Goal: Task Accomplishment & Management: Complete application form

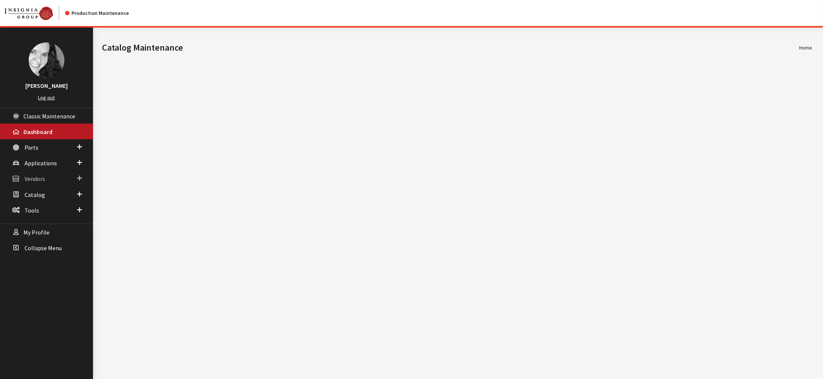
click at [39, 183] on span "Vendors" at bounding box center [35, 178] width 20 height 7
click at [41, 200] on link "Dealer Search" at bounding box center [46, 194] width 93 height 14
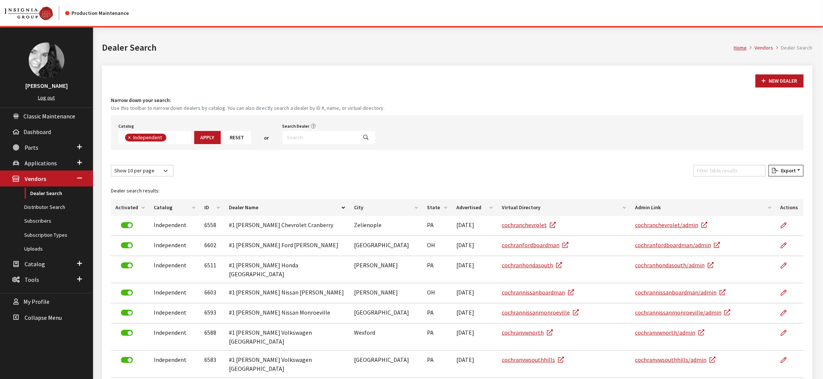
scroll to position [65, 0]
click at [341, 144] on input "Search Dealer" at bounding box center [320, 137] width 75 height 13
type input "allentown"
select select
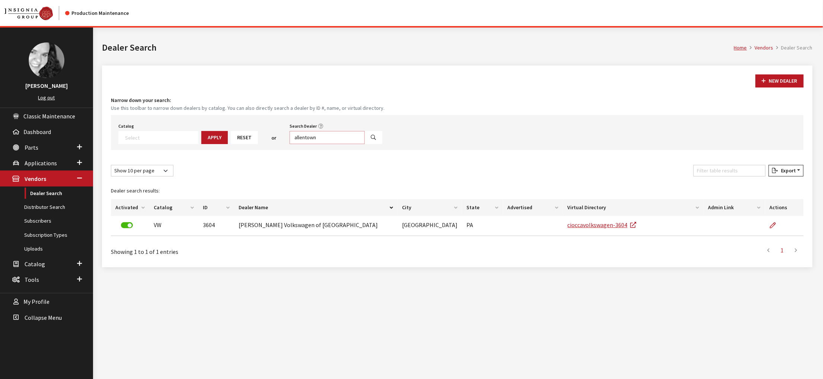
click at [360, 144] on input "allentown" at bounding box center [327, 137] width 75 height 13
click at [756, 88] on button "New Dealer" at bounding box center [780, 80] width 48 height 13
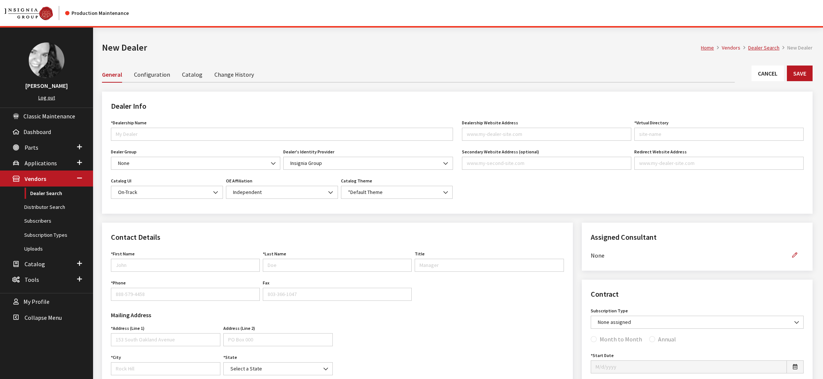
click at [163, 147] on div "*Dealership Name Name is required." at bounding box center [281, 132] width 345 height 29
click at [163, 141] on input "*Dealership Name" at bounding box center [282, 134] width 342 height 13
type input "Land Rover [GEOGRAPHIC_DATA]"
click at [534, 141] on input "Dealership Website Address" at bounding box center [546, 134] width 169 height 13
paste input "landroverallentown.com"
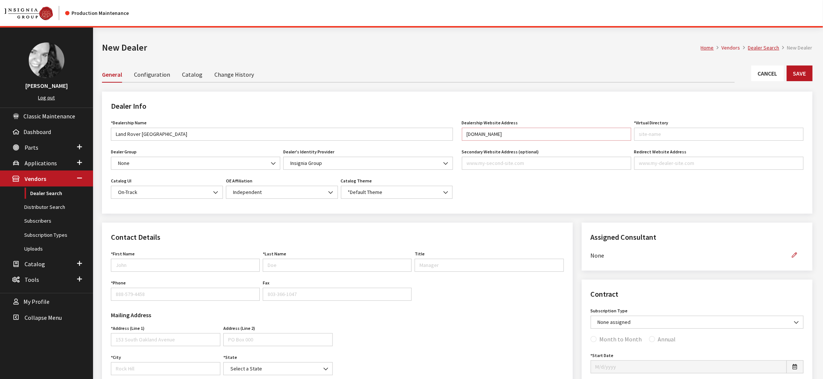
type input "landroverallentown.com"
type input "landroverallentown"
click at [533, 205] on div "Dealership Website Address landroverallentown.com Website URL must be formatted…" at bounding box center [633, 161] width 351 height 87
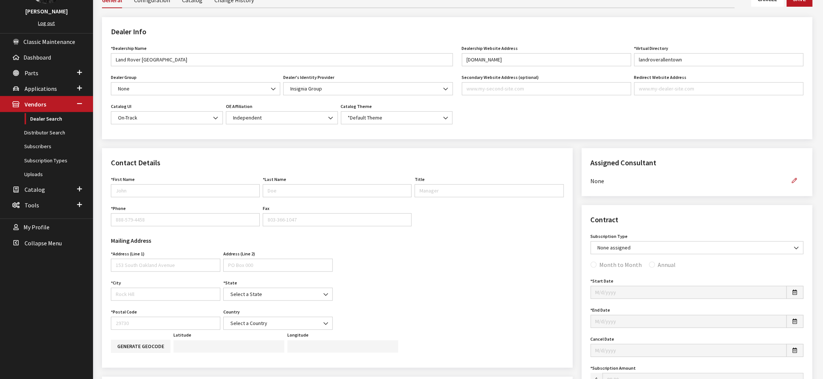
scroll to position [112, 0]
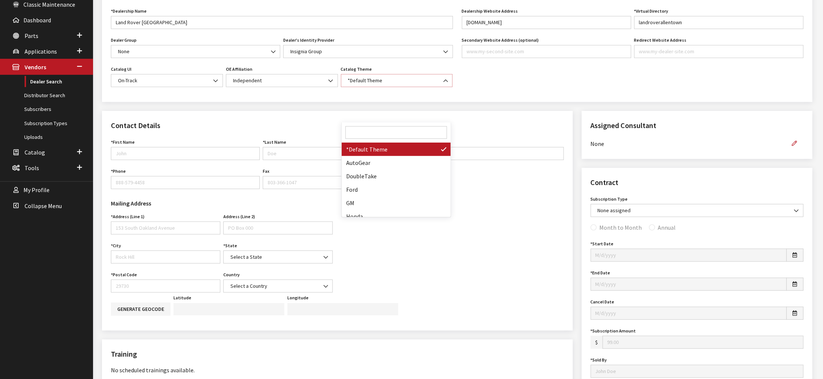
click at [444, 77] on b at bounding box center [444, 77] width 0 height 0
select select "14"
click at [460, 111] on div "Dealer Info *Dealership Name Land Rover Allentown Name is required. Dealer Grou…" at bounding box center [458, 45] width 720 height 131
click at [210, 160] on input "First Name" at bounding box center [185, 153] width 149 height 13
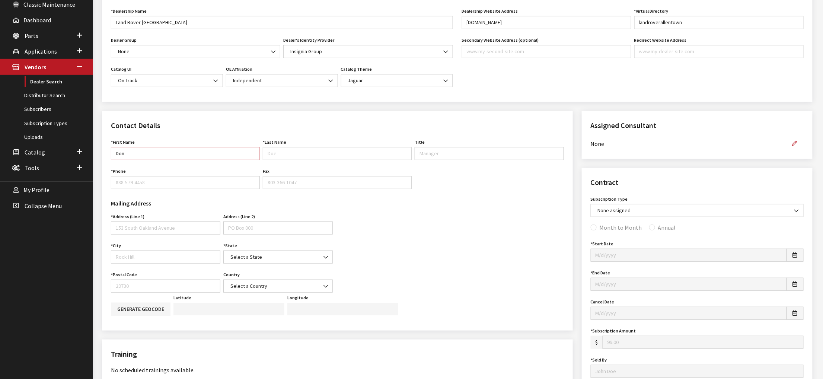
type input "Don"
type input "Pernsley"
type input "Service Director"
type input "610-841-5700"
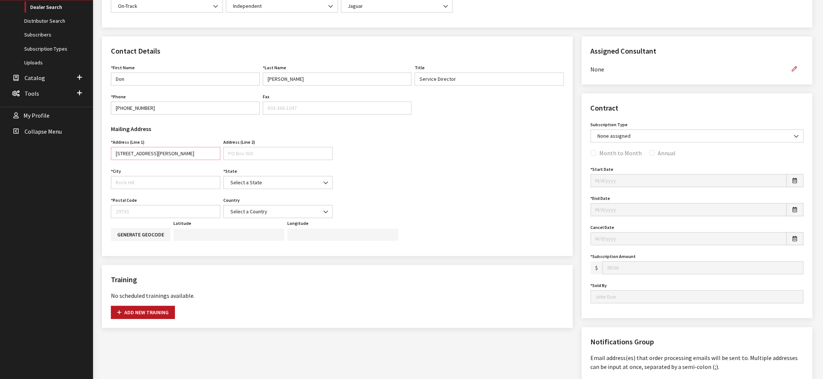
type input "5254 Tilghman Street"
click at [179, 189] on input "City" at bounding box center [165, 182] width 109 height 13
type input "Allentown"
click at [299, 187] on span "Select a State" at bounding box center [278, 183] width 100 height 8
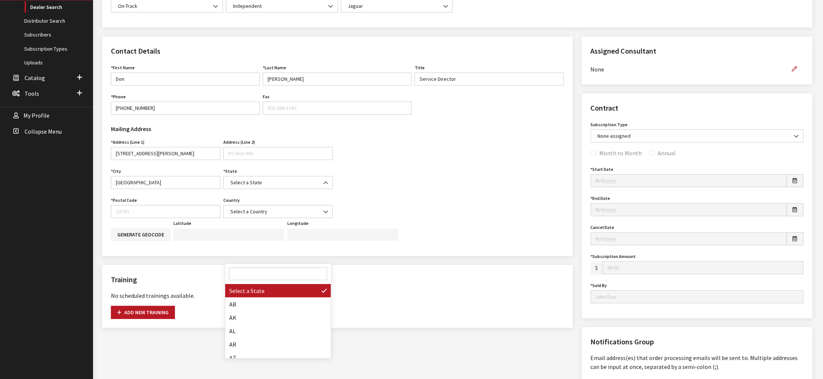
click at [254, 272] on input "Search" at bounding box center [278, 274] width 99 height 13
type input "pa"
select select "PA"
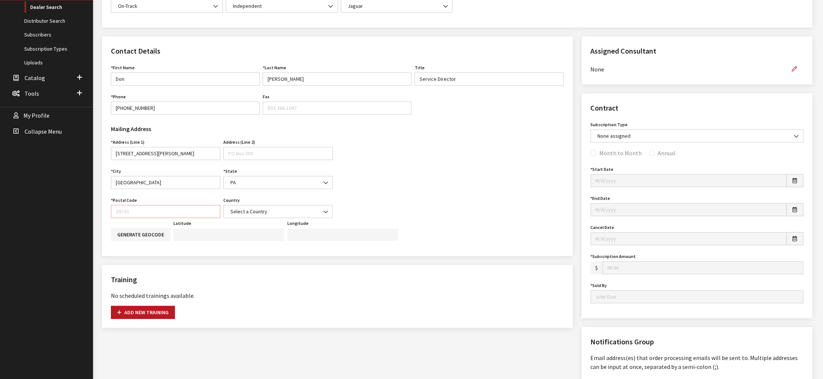
click at [153, 218] on input "Postal Code" at bounding box center [165, 211] width 109 height 13
type input "18104"
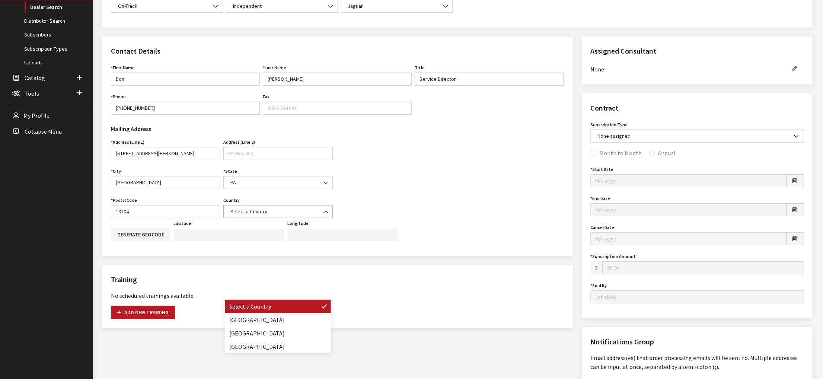
click at [298, 216] on span "Select a Country" at bounding box center [278, 212] width 100 height 8
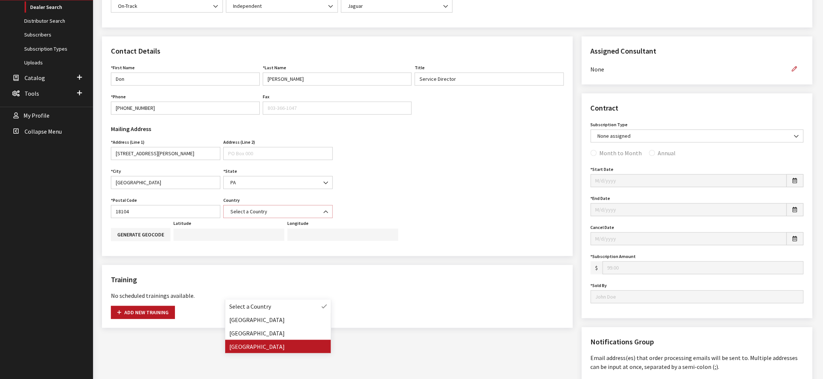
select select "United States of America"
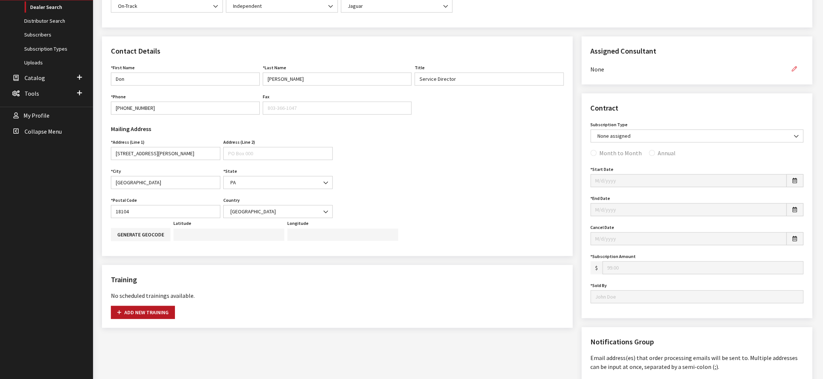
click at [792, 76] on button "button" at bounding box center [795, 69] width 18 height 13
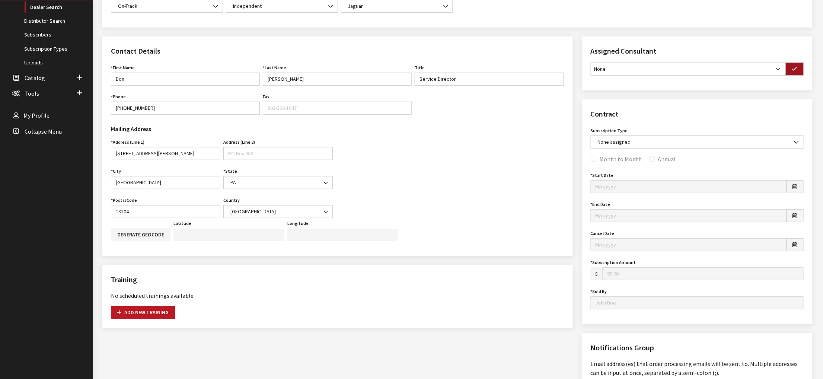
click at [793, 72] on icon "button" at bounding box center [795, 69] width 5 height 5
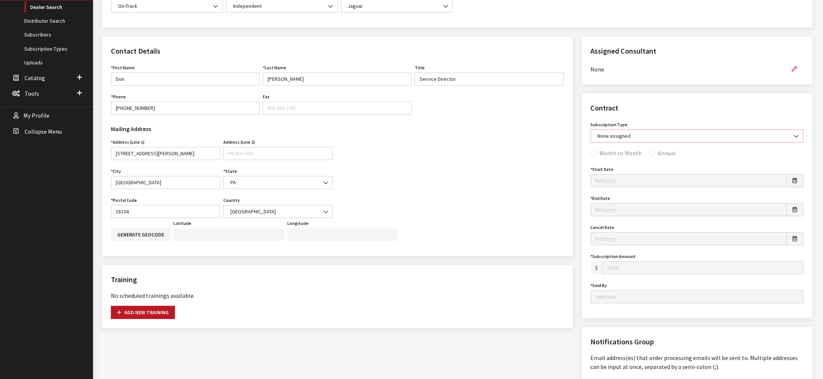
click at [795, 133] on b at bounding box center [795, 133] width 0 height 0
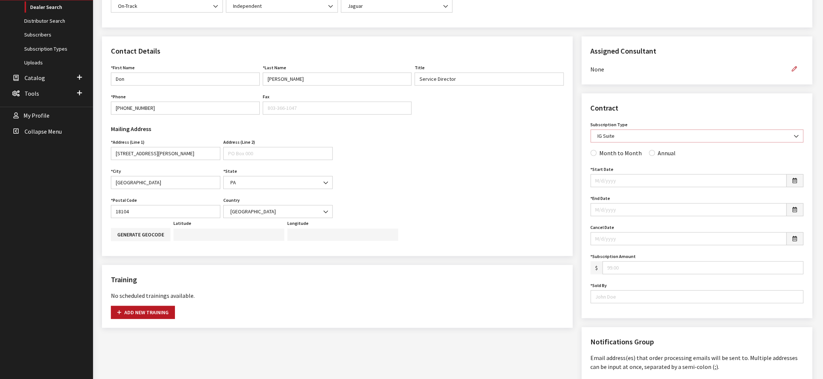
select select "7"
click at [671, 158] on div "Annual" at bounding box center [663, 153] width 27 height 9
click at [655, 156] on input "Annual" at bounding box center [653, 153] width 6 height 6
radio input "true"
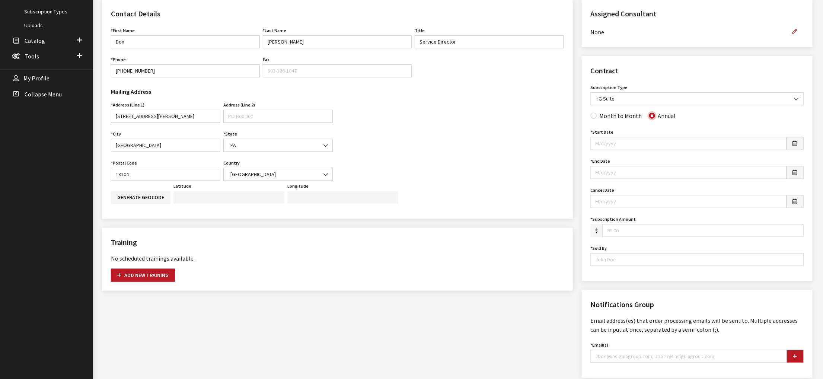
scroll to position [261, 0]
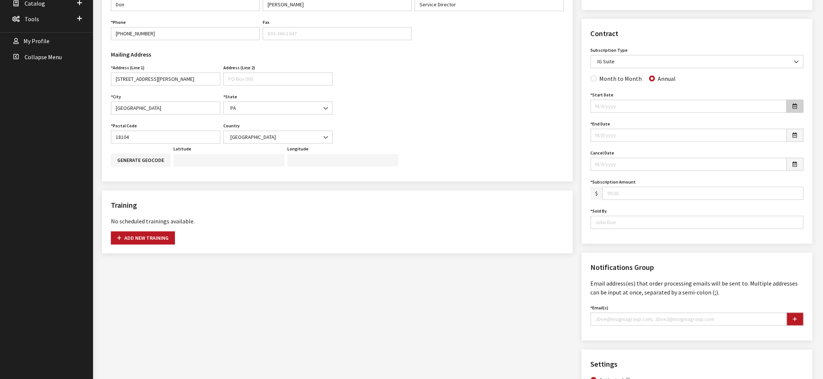
click at [793, 113] on button "button" at bounding box center [795, 106] width 17 height 13
click at [636, 150] on td "3" at bounding box center [636, 150] width 11 height 11
type input "09/03/2025"
click at [793, 138] on icon "button" at bounding box center [795, 135] width 4 height 5
click at [638, 184] on td "3" at bounding box center [636, 185] width 11 height 11
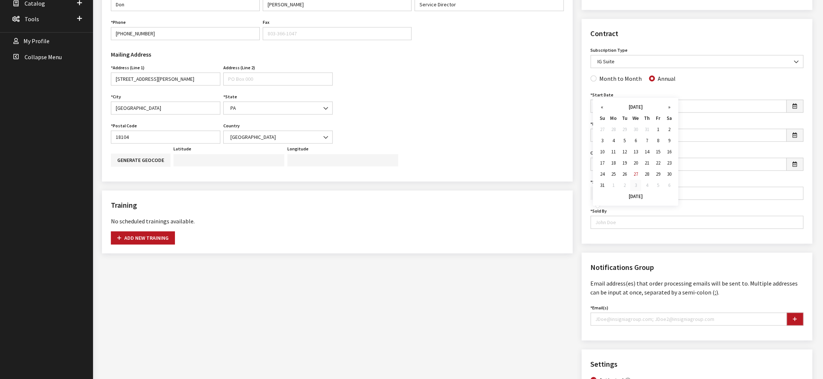
type input "09/03/2025"
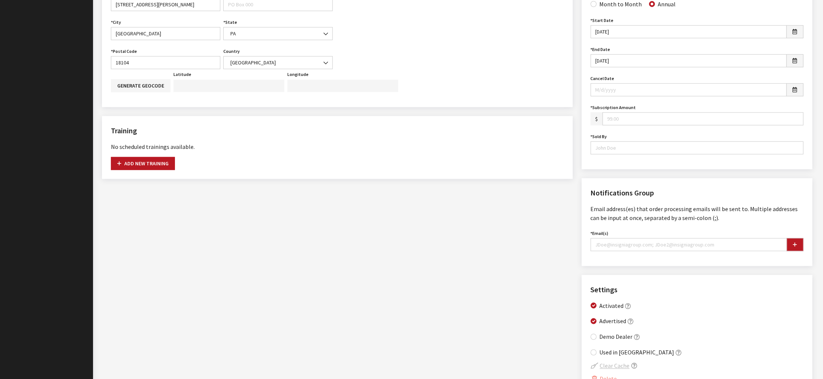
click at [624, 126] on input "Subscription Amount" at bounding box center [703, 118] width 201 height 13
type input "499.00"
click at [676, 155] on input "Sold By" at bounding box center [697, 148] width 213 height 13
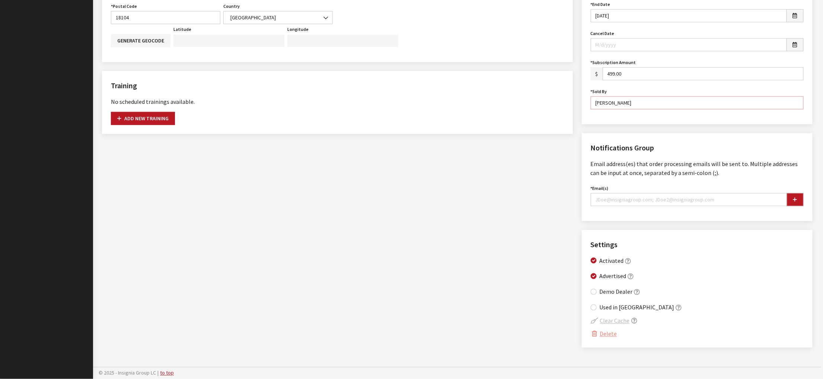
scroll to position [372, 0]
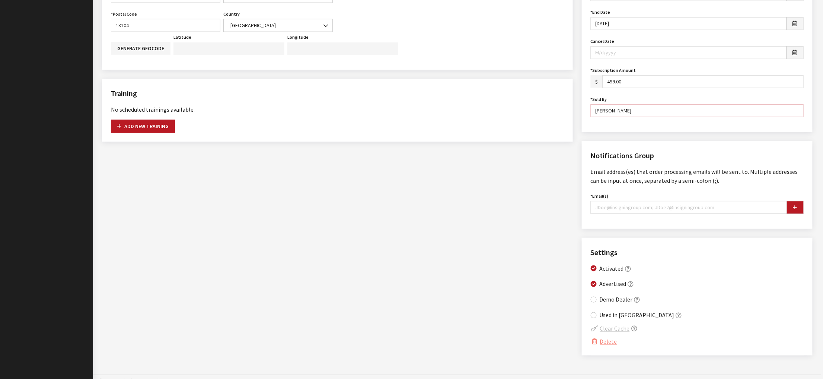
type input "Vincent Catena"
click at [634, 214] on input "Email(s)" at bounding box center [689, 207] width 197 height 13
paste input "DonP@bennettcars.com"
type input "DonP@bennettcars.com"
click at [794, 210] on icon "button" at bounding box center [796, 207] width 4 height 5
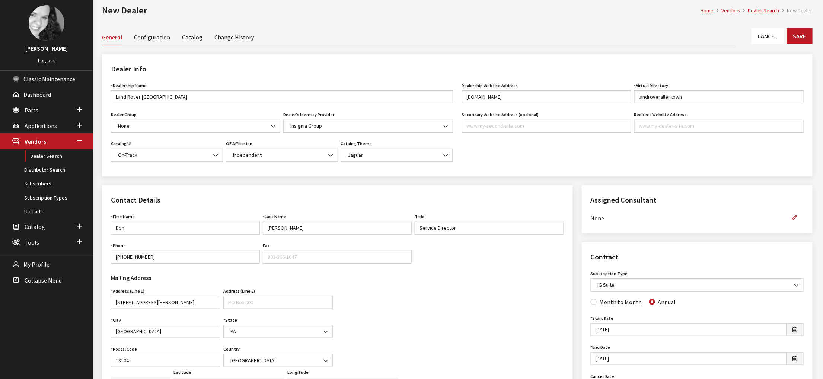
scroll to position [0, 0]
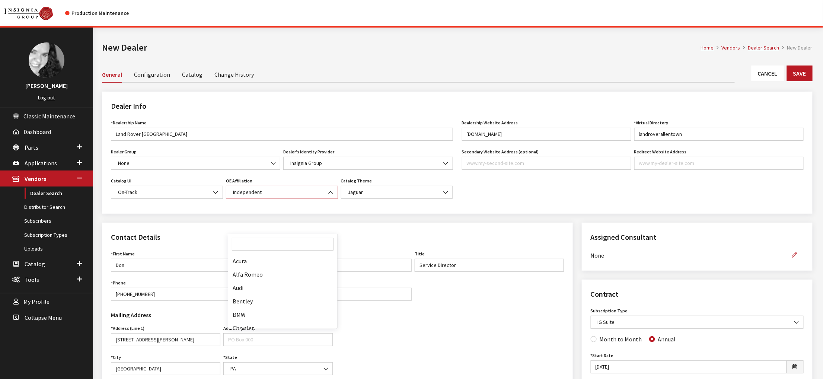
click at [328, 189] on b at bounding box center [328, 189] width 0 height 0
click at [444, 189] on b at bounding box center [444, 189] width 0 height 0
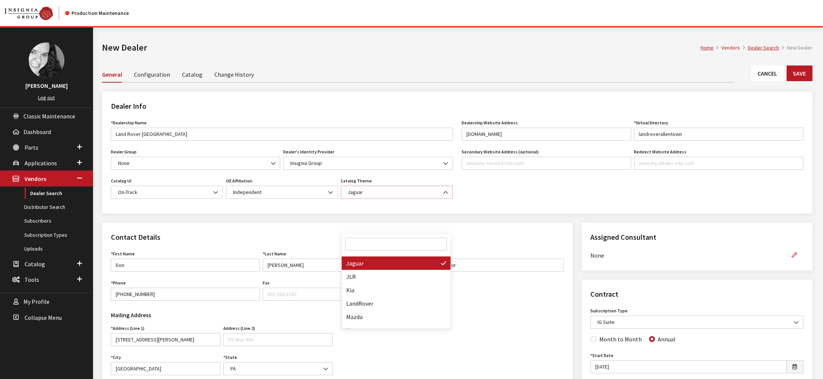
scroll to position [115, 0]
select select "15"
click at [337, 199] on div "OE Affiliation Acura Alfa Romeo Audi Bentley BMW Chrysler DoubleTake Ford GM Ho…" at bounding box center [282, 187] width 115 height 23
click at [328, 189] on b at bounding box center [328, 189] width 0 height 0
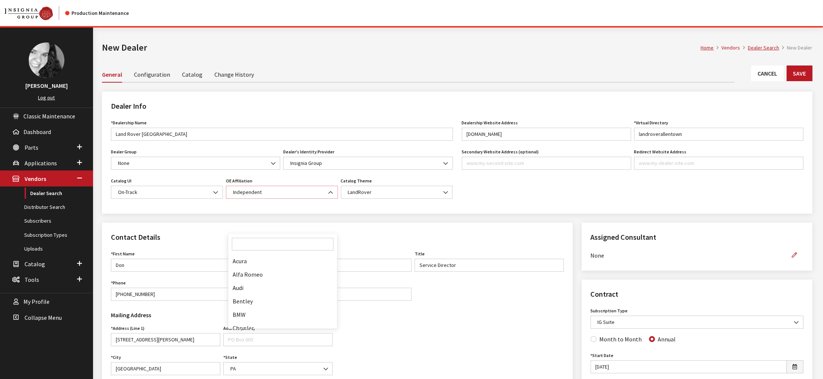
scroll to position [156, 0]
select select "20"
click at [444, 160] on b at bounding box center [444, 160] width 0 height 0
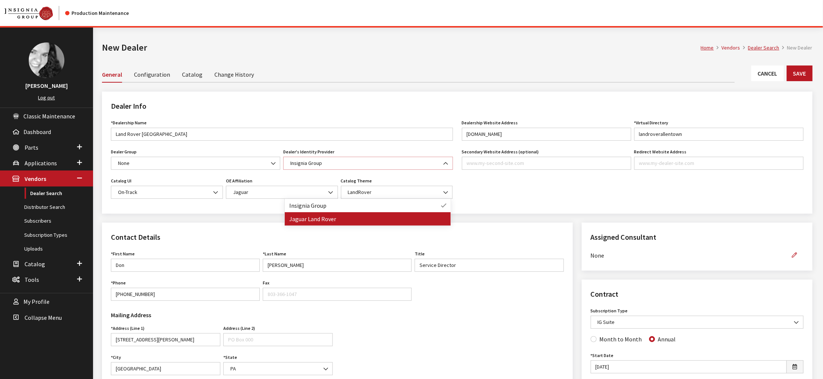
select select "https://link.sso.jaguarlandrover.com/admin"
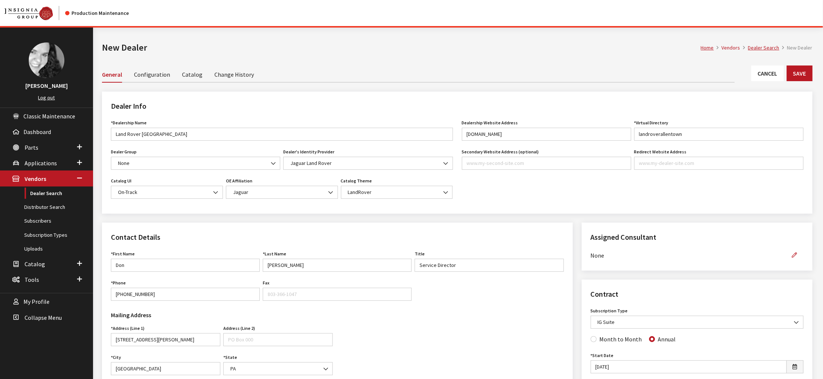
click at [203, 82] on link "Catalog" at bounding box center [192, 74] width 20 height 16
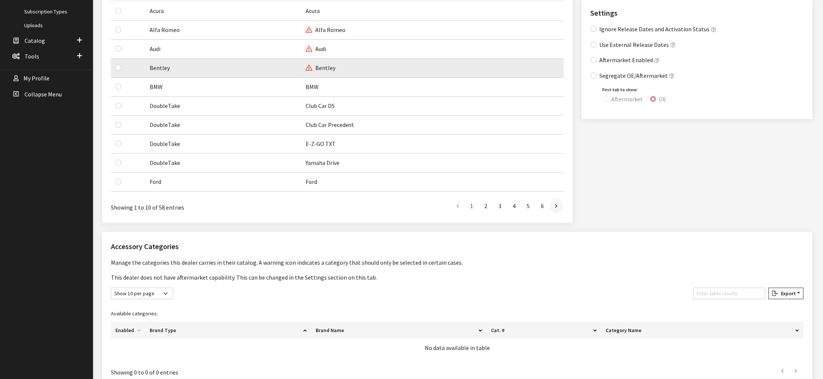
scroll to position [261, 0]
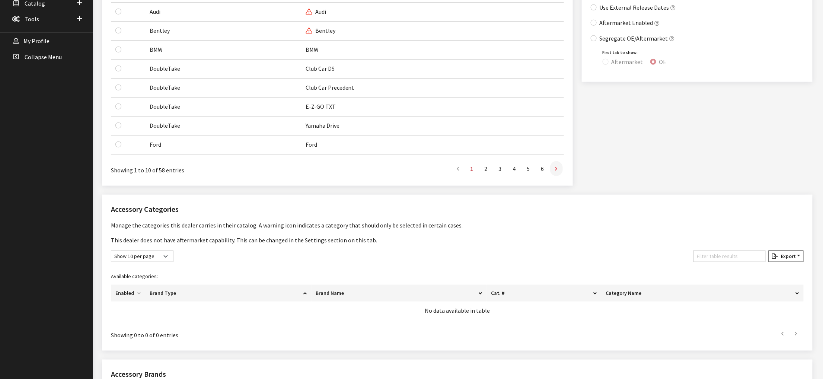
click at [556, 172] on icon at bounding box center [557, 169] width 2 height 6
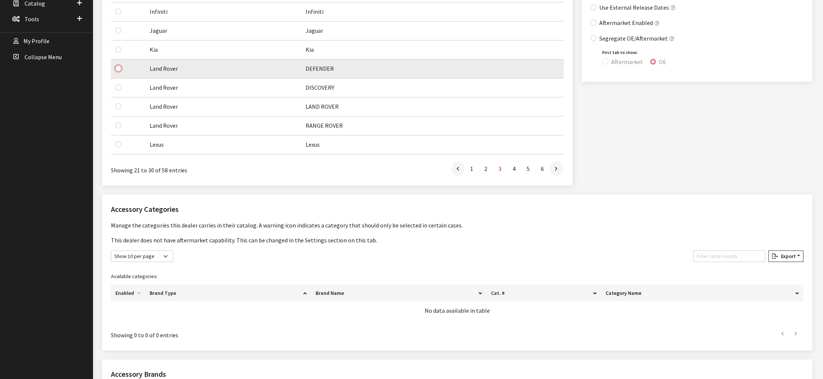
click at [121, 72] on input "checkbox" at bounding box center [118, 69] width 6 height 6
checkbox input "true"
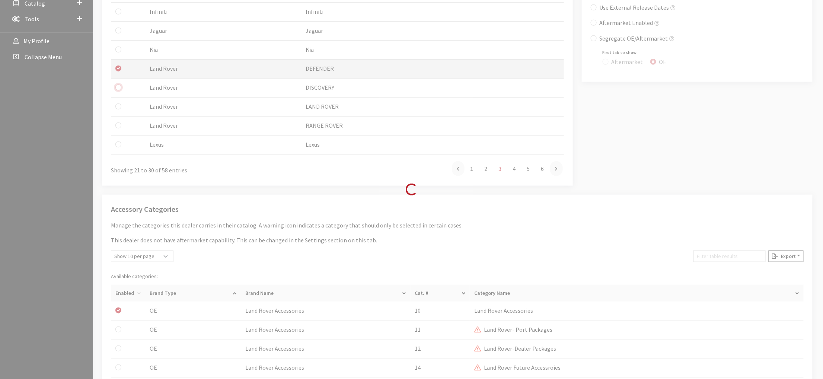
click at [121, 91] on input "checkbox" at bounding box center [118, 88] width 6 height 6
checkbox input "true"
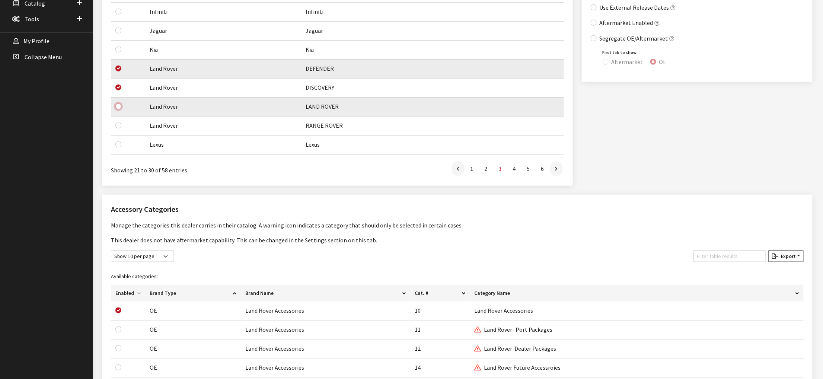
click at [121, 109] on input "checkbox" at bounding box center [118, 107] width 6 height 6
checkbox input "true"
click at [121, 128] on input "checkbox" at bounding box center [118, 126] width 6 height 6
checkbox input "true"
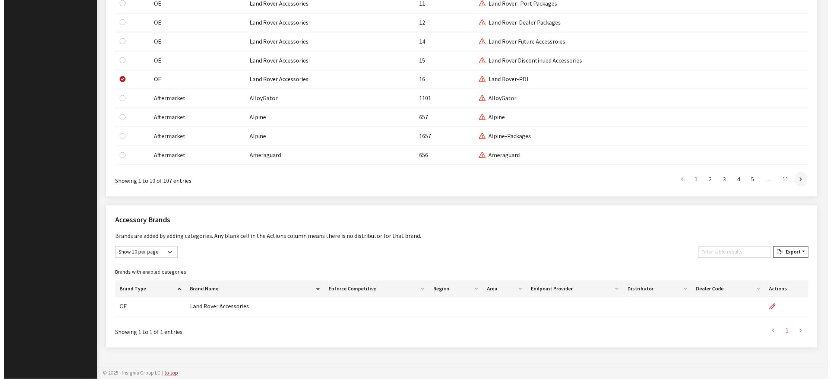
scroll to position [742, 0]
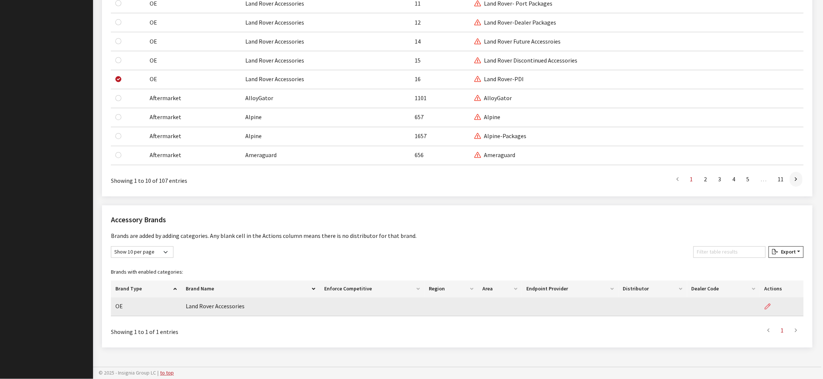
click at [765, 304] on icon "button" at bounding box center [768, 307] width 6 height 6
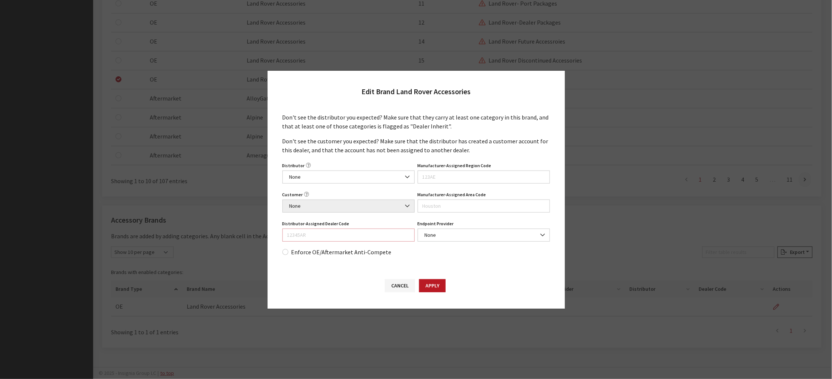
click at [337, 242] on input "Distributor-Assigned Dealer Code" at bounding box center [348, 235] width 132 height 13
type input "R0316"
click at [448, 180] on input "Manufacturer-Assigned Region Code" at bounding box center [484, 177] width 132 height 13
type input "90 East"
click at [453, 213] on input "Manufacturer-Assigned Area Code" at bounding box center [484, 206] width 132 height 13
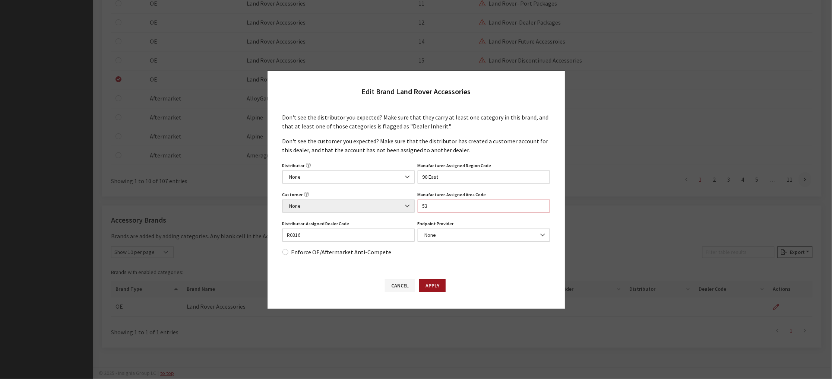
type input "53"
click at [437, 292] on button "Apply" at bounding box center [432, 285] width 26 height 13
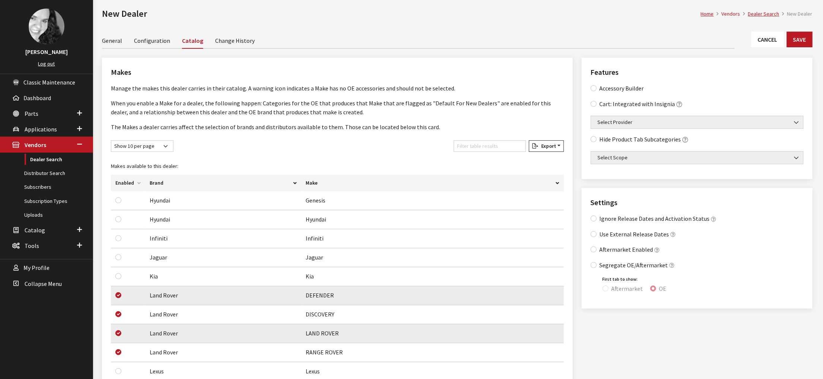
scroll to position [0, 0]
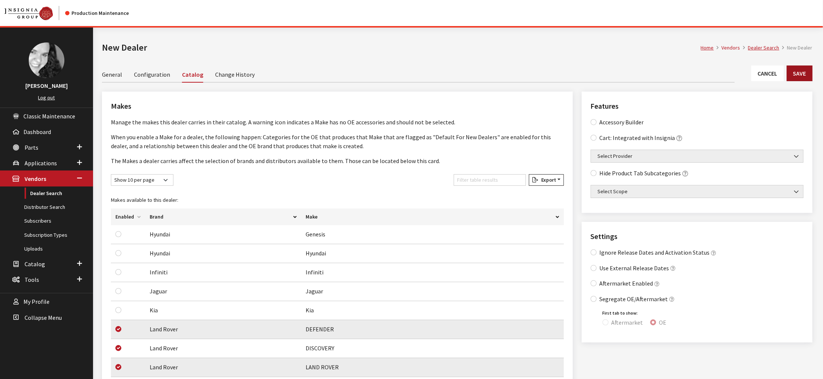
click at [803, 81] on button "Save" at bounding box center [800, 74] width 26 height 16
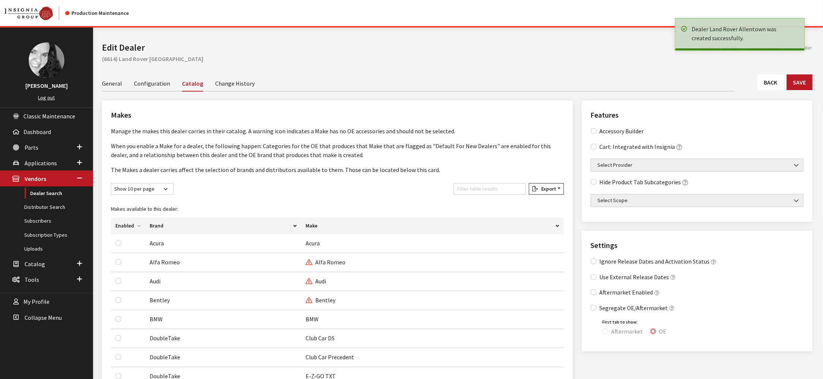
click at [758, 90] on link "Back" at bounding box center [771, 82] width 26 height 16
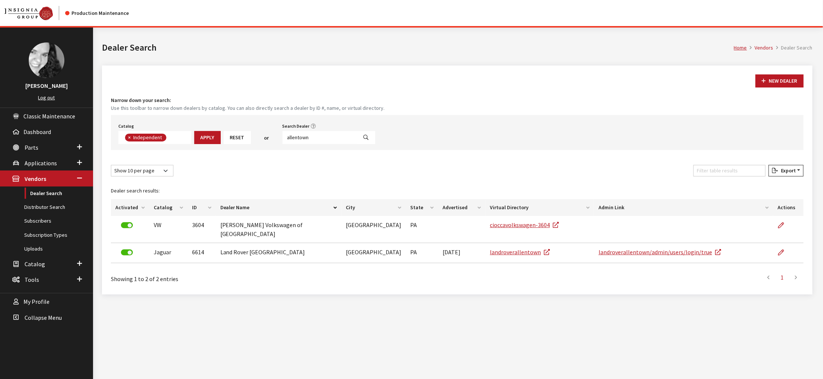
scroll to position [66, 0]
click at [42, 214] on link "Distributor Search" at bounding box center [46, 207] width 93 height 14
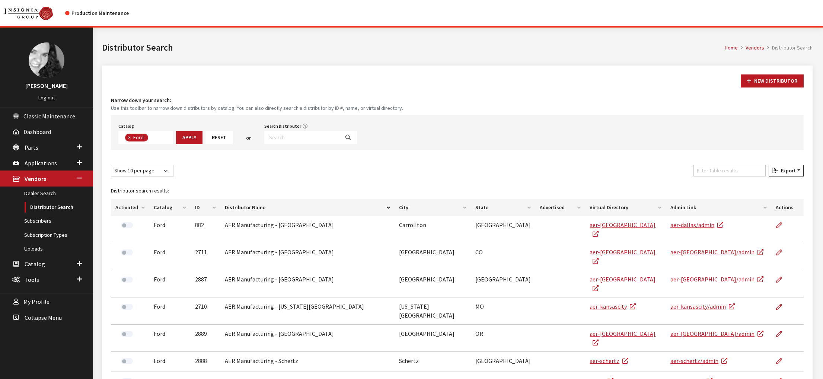
click at [340, 144] on input "Search Distributor" at bounding box center [301, 137] width 75 height 13
type input "jlr"
select select
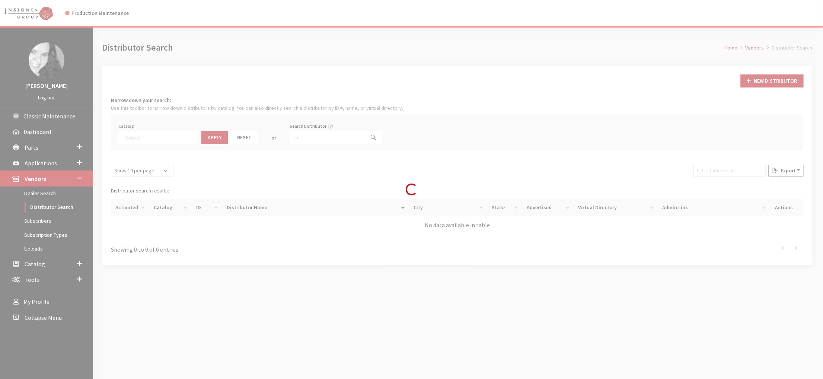
scroll to position [60, 0]
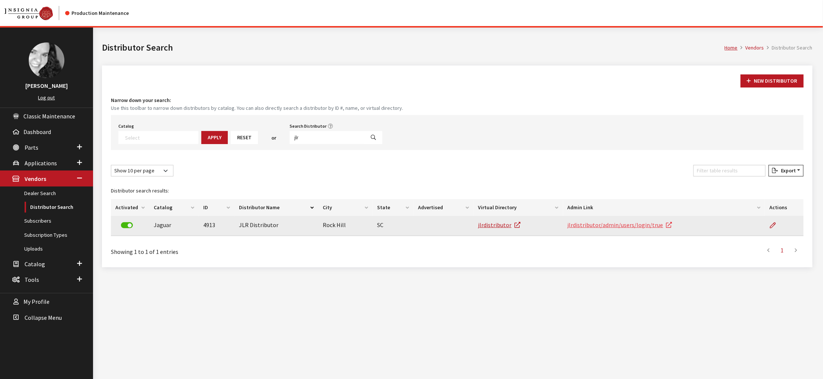
click at [613, 229] on link "jlrdistributor/admin/users/login/true" at bounding box center [620, 224] width 105 height 7
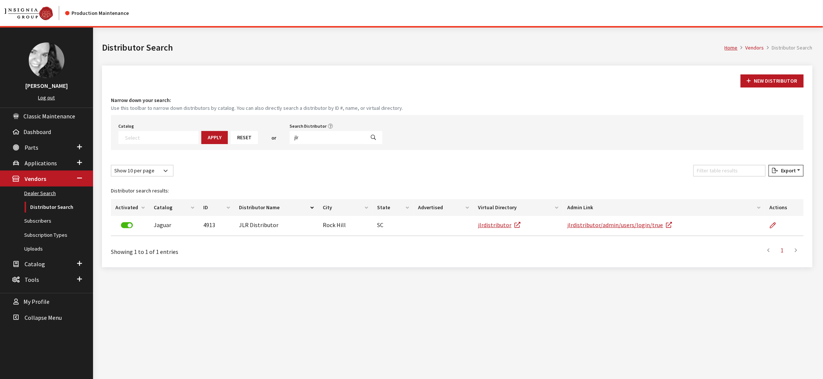
click at [28, 200] on link "Dealer Search" at bounding box center [46, 194] width 93 height 14
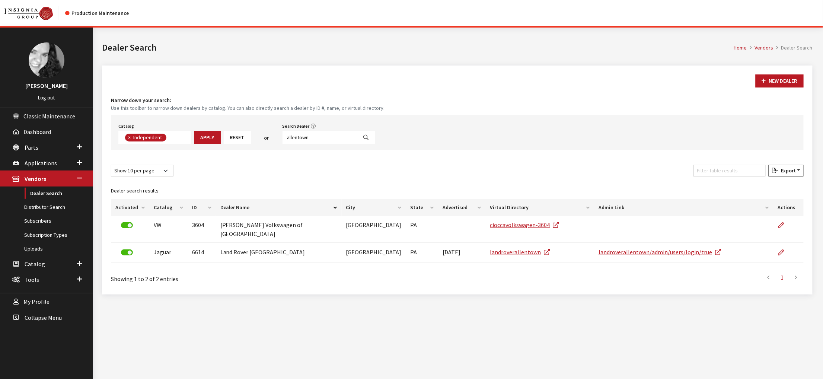
scroll to position [65, 0]
click at [358, 144] on input "allentown" at bounding box center [320, 137] width 75 height 13
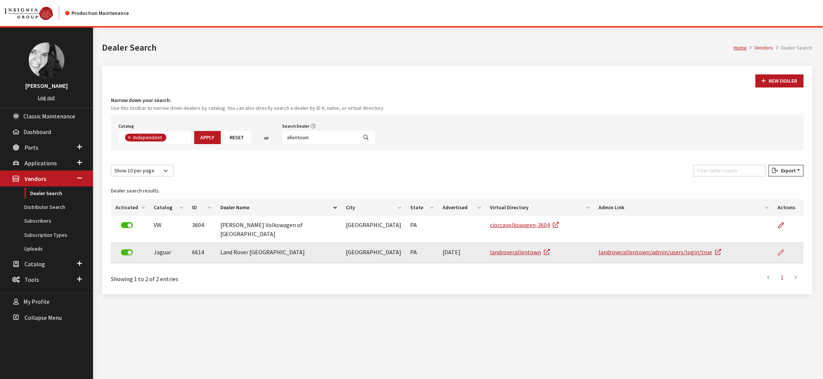
click at [780, 256] on icon at bounding box center [781, 253] width 6 height 6
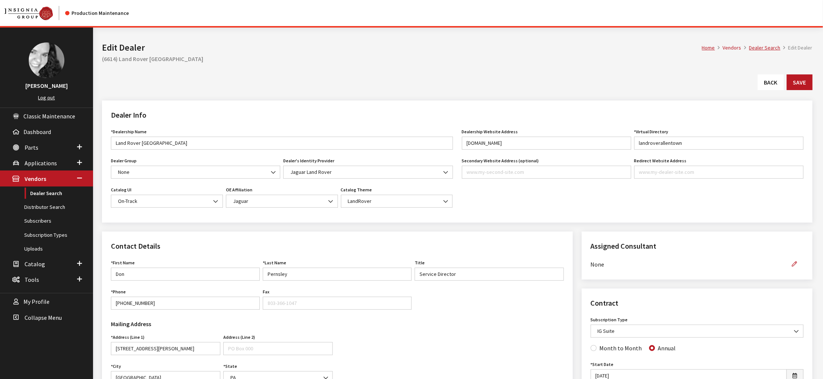
type input "499.00"
click at [203, 91] on link "Catalog" at bounding box center [192, 83] width 20 height 16
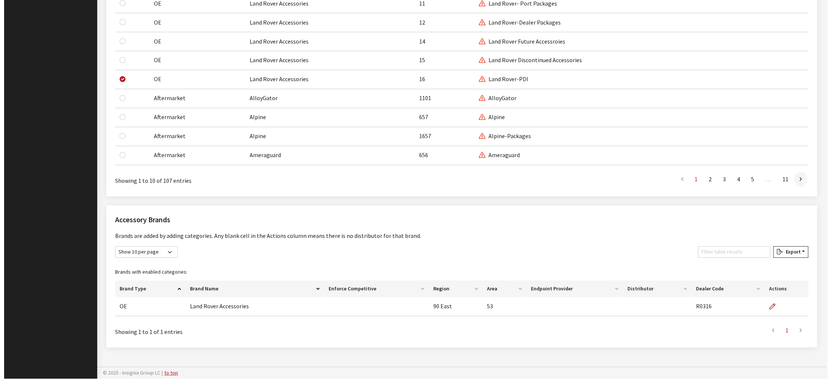
scroll to position [753, 0]
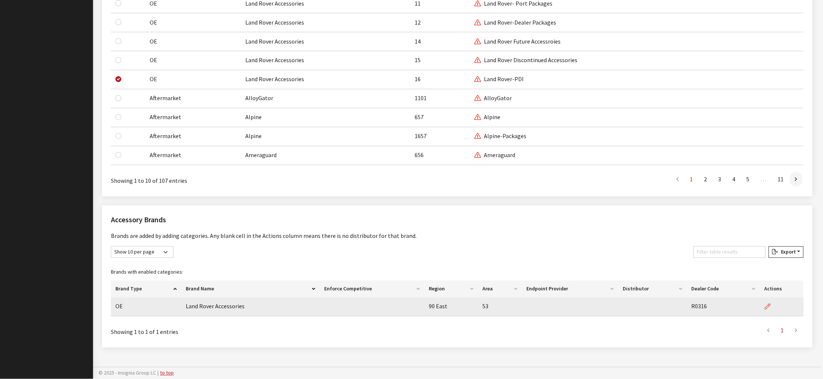
click at [765, 304] on icon "button" at bounding box center [768, 307] width 6 height 6
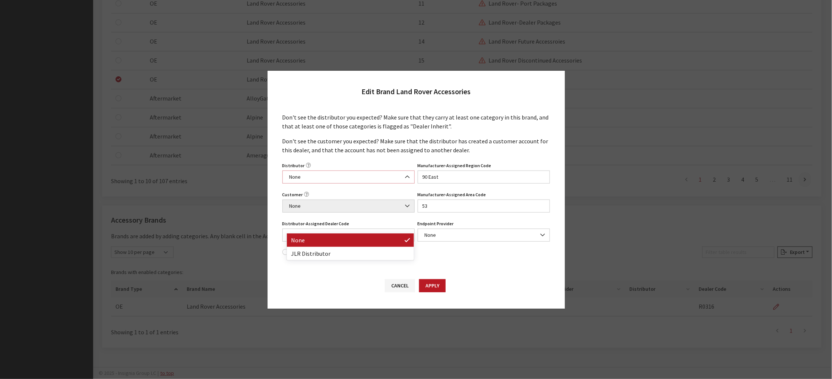
click at [405, 173] on b at bounding box center [405, 173] width 0 height 0
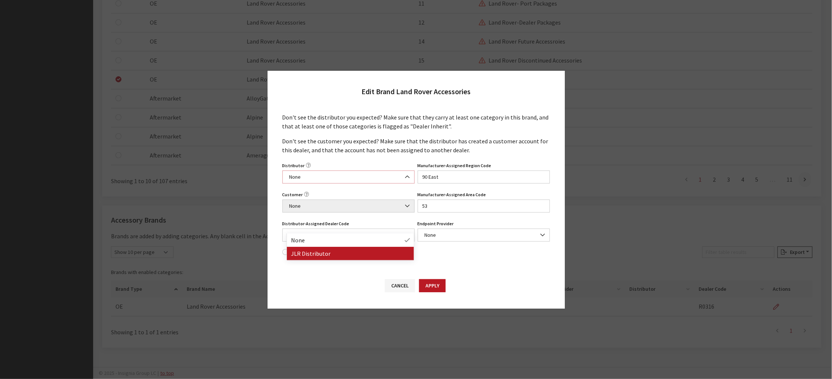
select select "4913"
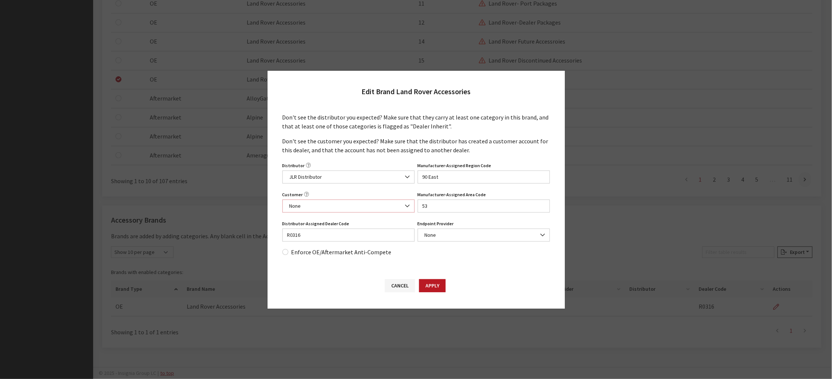
click at [377, 210] on span "None" at bounding box center [348, 206] width 123 height 8
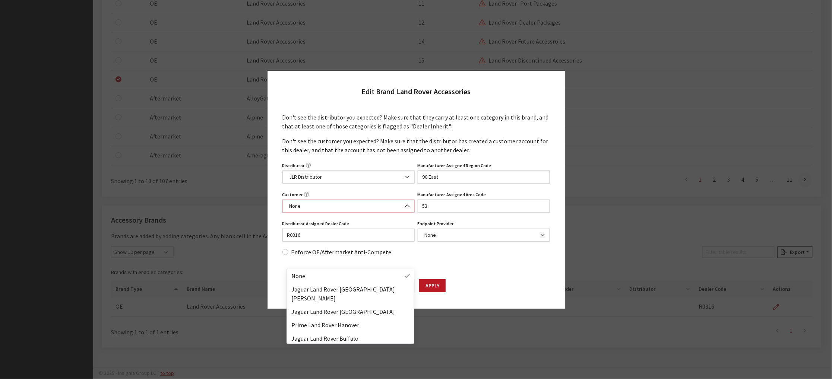
scroll to position [51, 0]
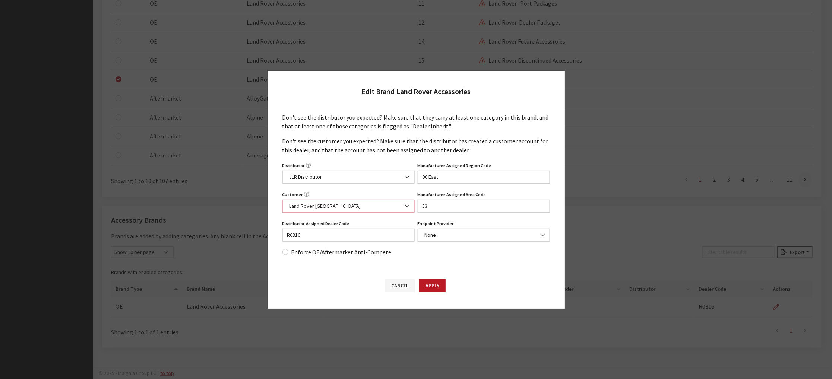
select select "19084"
click at [438, 292] on button "Apply" at bounding box center [432, 285] width 26 height 13
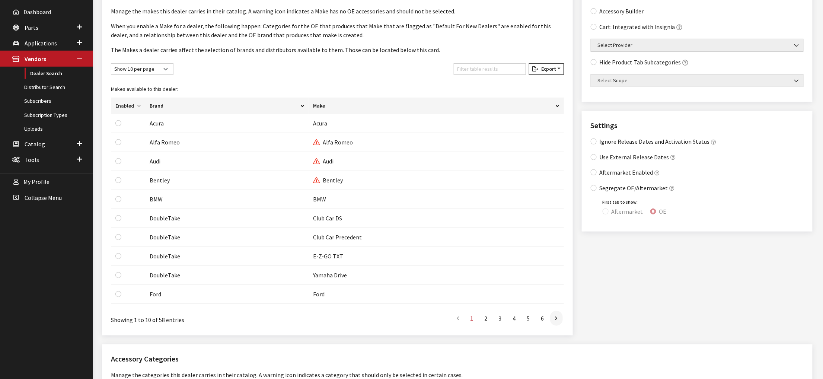
scroll to position [0, 0]
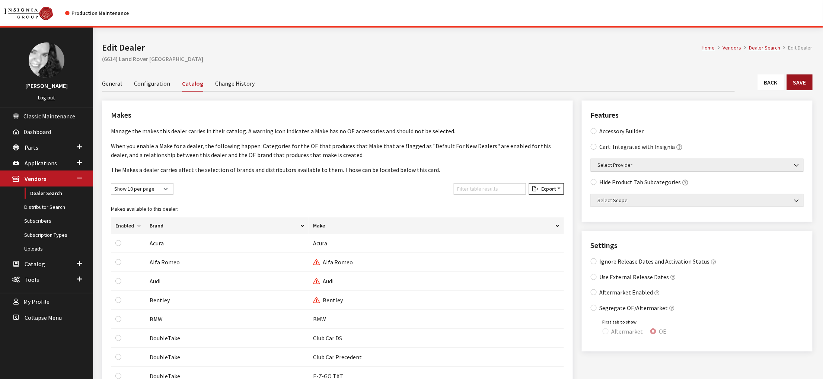
click at [801, 90] on button "Save" at bounding box center [800, 82] width 26 height 16
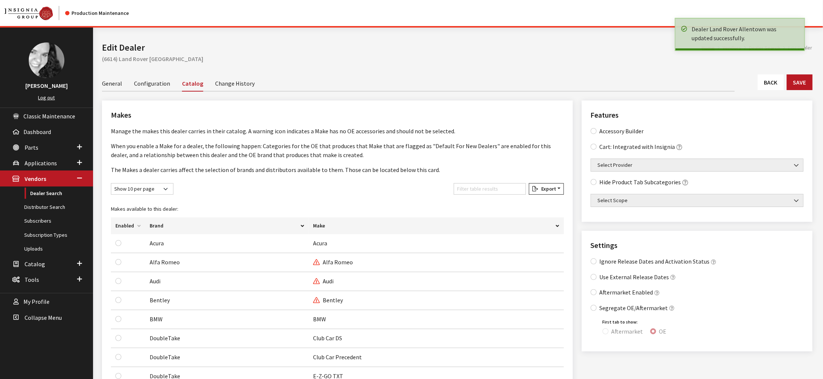
click at [766, 90] on link "Back" at bounding box center [771, 82] width 26 height 16
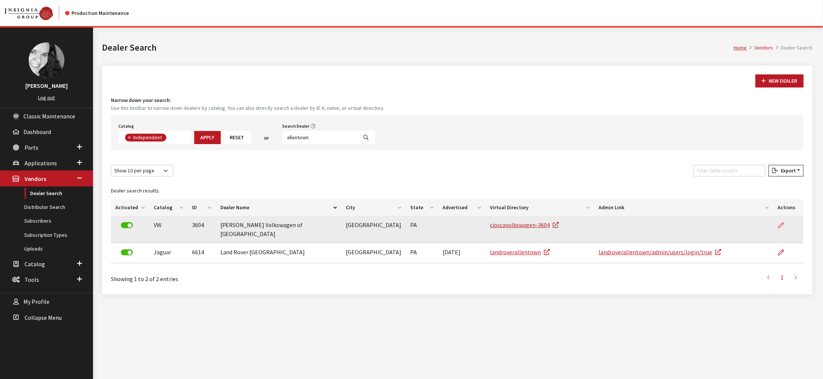
scroll to position [66, 0]
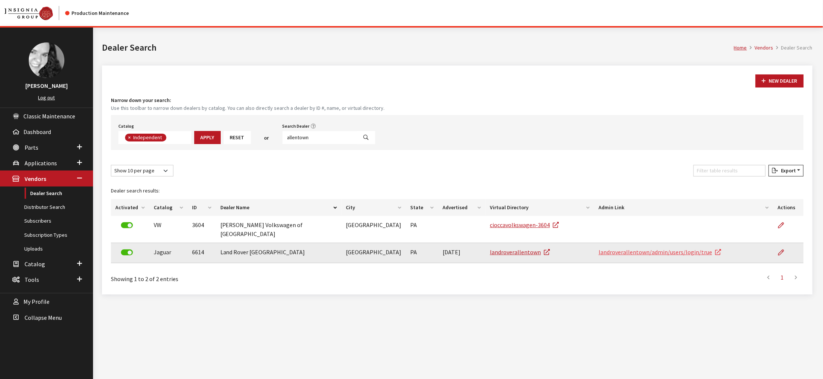
click at [639, 256] on link "landroverallentown/admin/users/login/true" at bounding box center [660, 251] width 123 height 7
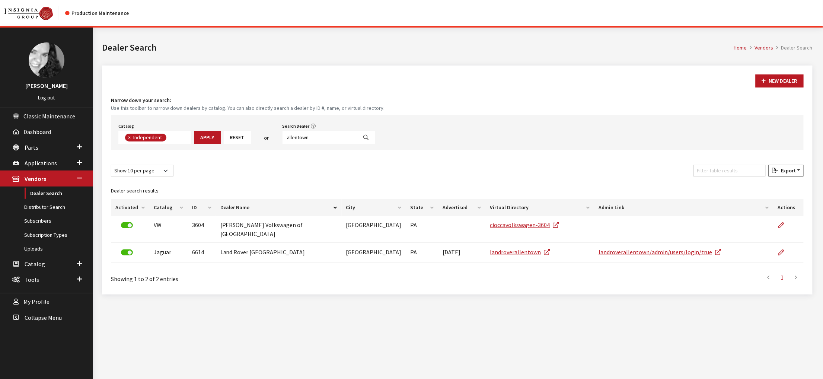
click at [433, 217] on div "Dealer search results: Activated Catalog ID Dealer Name City State Advertised V…" at bounding box center [458, 225] width 702 height 90
click at [358, 144] on input "allentown" at bounding box center [320, 137] width 75 height 13
type input "6613"
select select
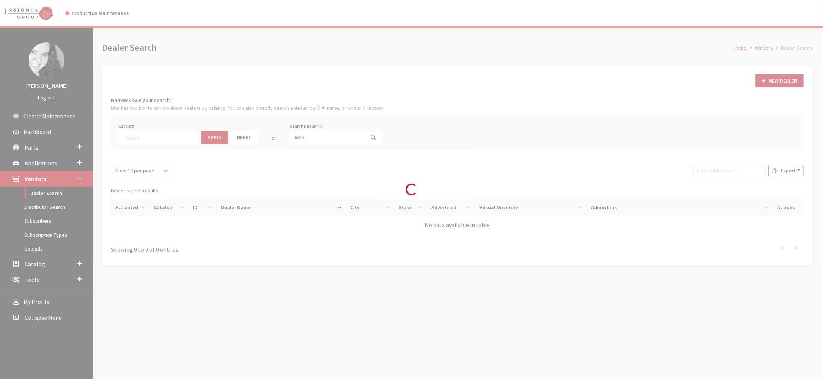
scroll to position [94, 0]
